Goal: Information Seeking & Learning: Learn about a topic

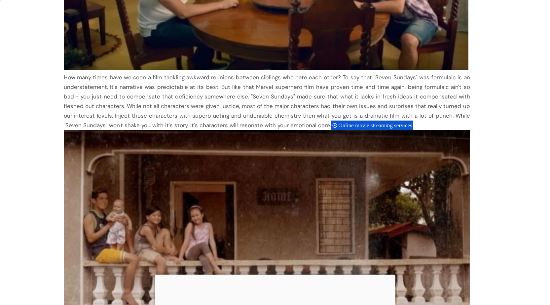
scroll to position [823, 0]
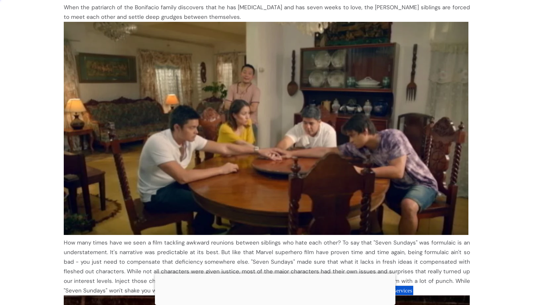
click at [238, 118] on img at bounding box center [266, 128] width 404 height 213
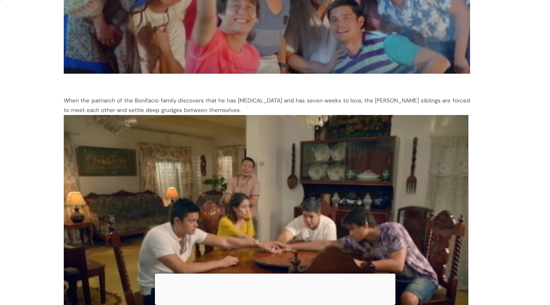
scroll to position [661, 0]
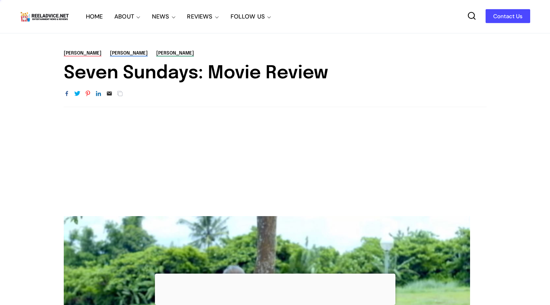
drag, startPoint x: 274, startPoint y: 10, endPoint x: 269, endPoint y: 0, distance: 11.1
